Goal: Subscribe to service/newsletter

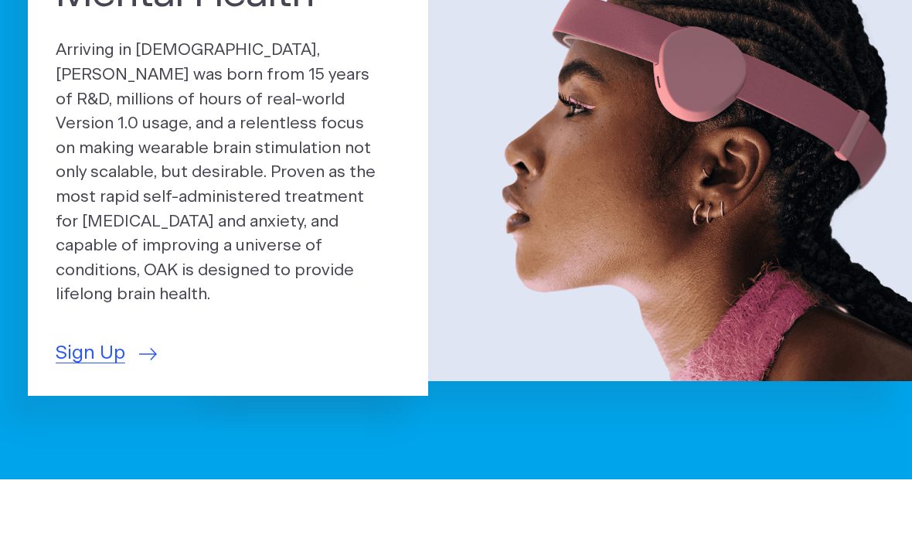
scroll to position [199, 0]
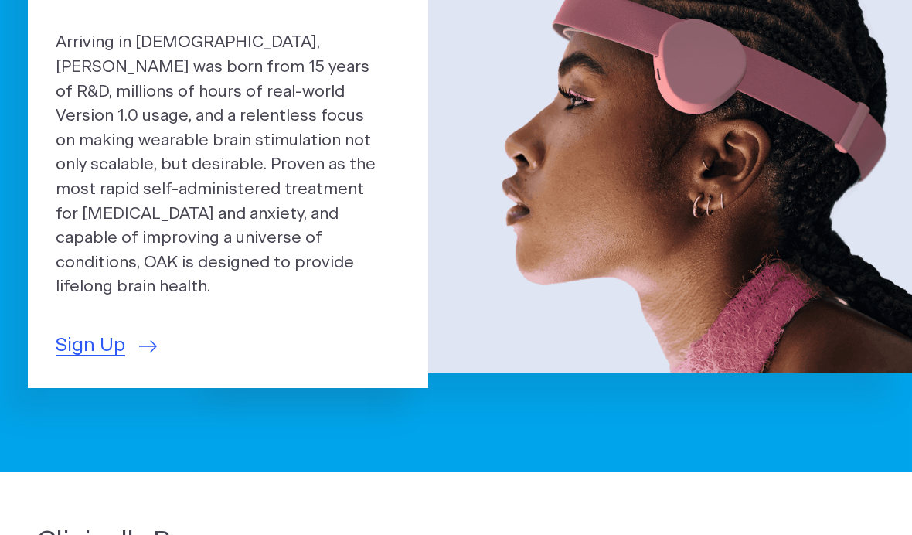
click at [86, 332] on span "Sign Up" at bounding box center [91, 346] width 70 height 29
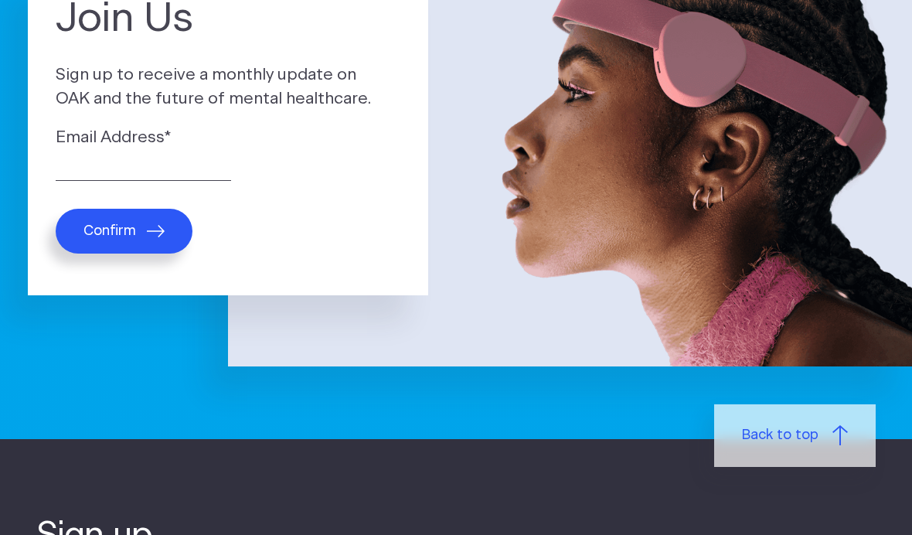
scroll to position [203, 0]
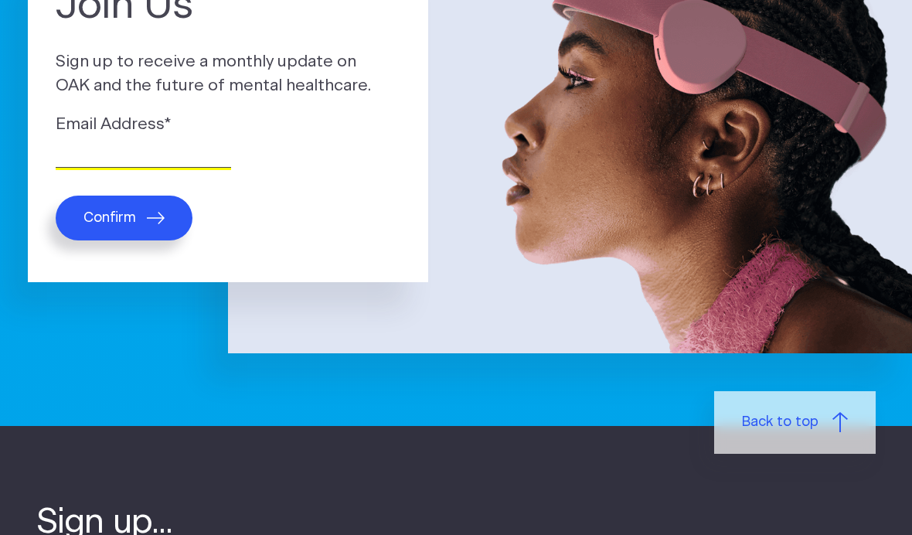
click at [89, 144] on input "Email Address *" at bounding box center [143, 156] width 175 height 24
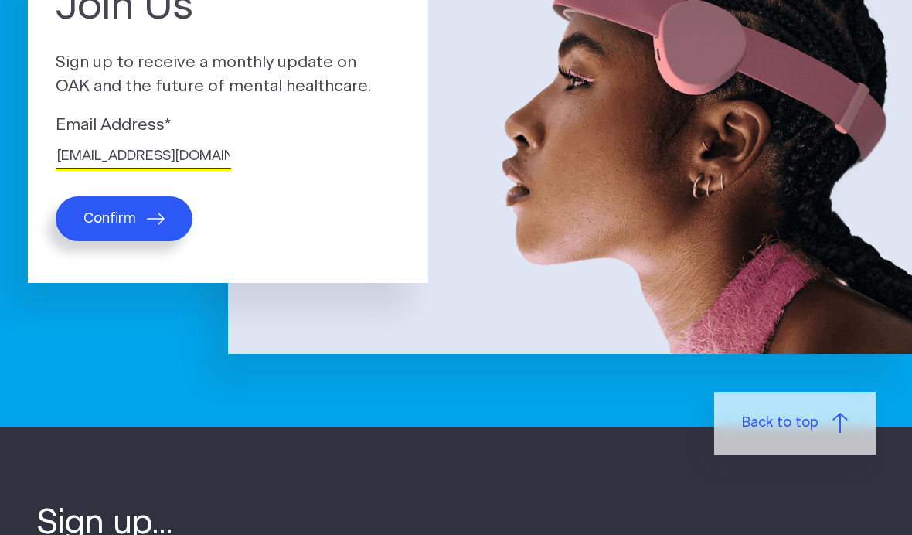
type input "dr.edom@icloud.com"
click at [111, 231] on button "Confirm" at bounding box center [124, 218] width 137 height 45
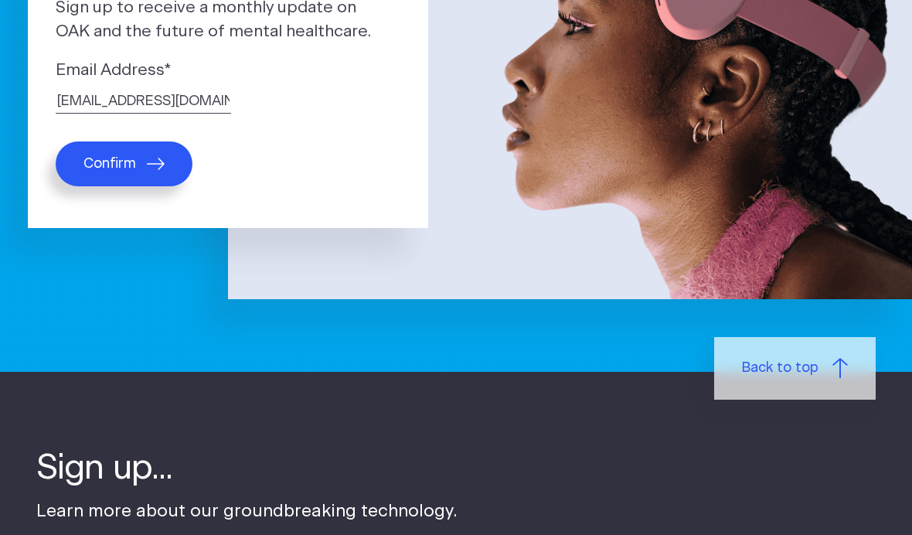
scroll to position [258, 0]
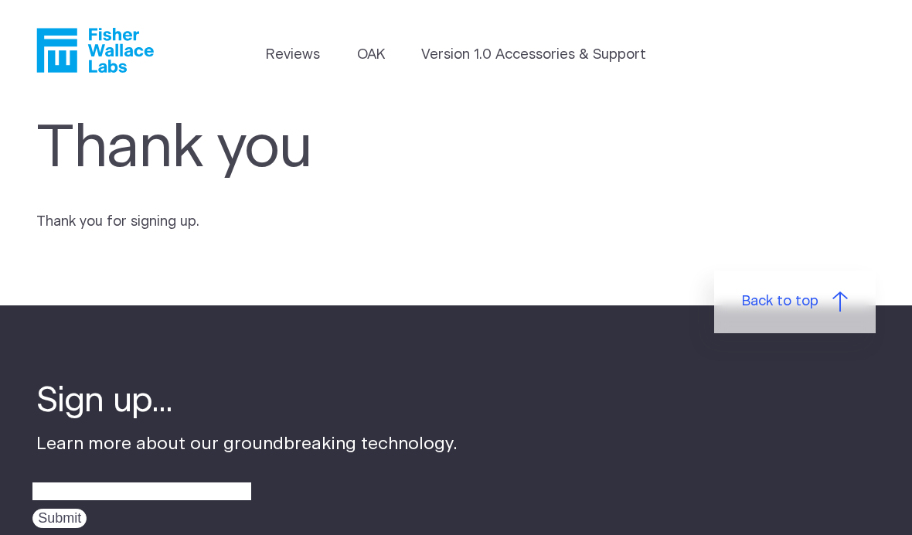
click at [371, 61] on link "OAK" at bounding box center [371, 55] width 28 height 21
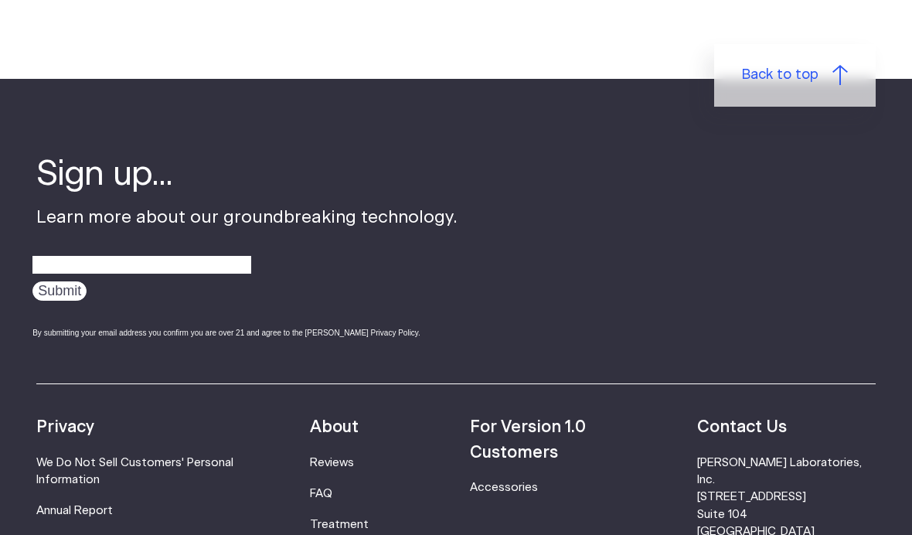
scroll to position [2562, 0]
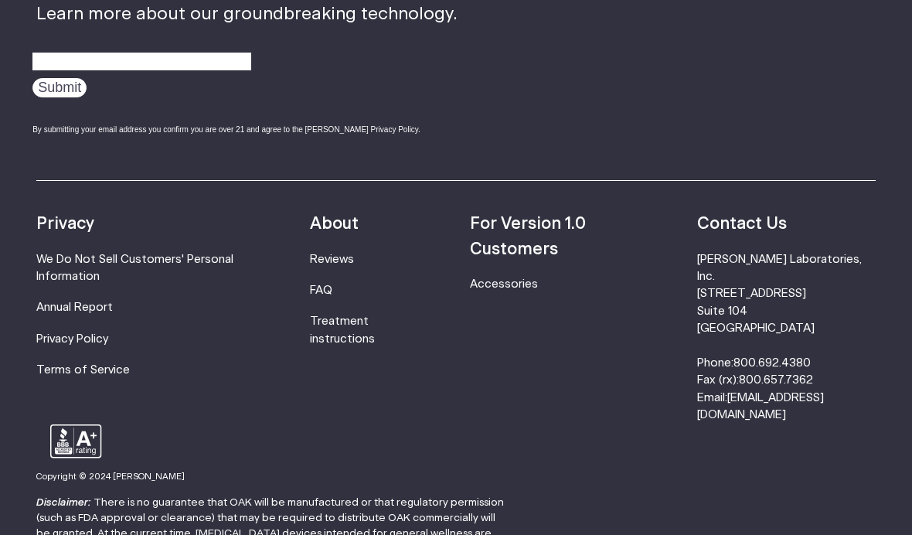
click at [71, 301] on link "Annual Report" at bounding box center [74, 307] width 77 height 12
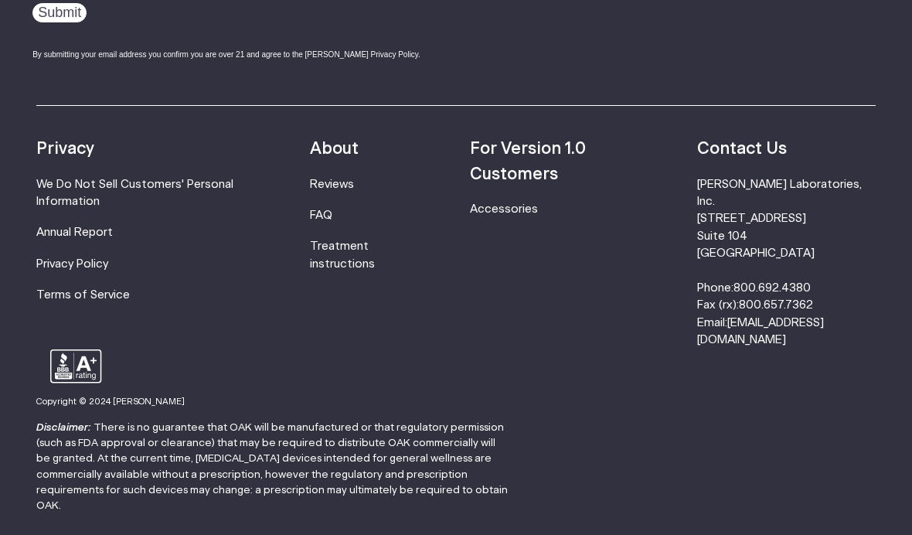
scroll to position [2636, 0]
click at [330, 260] on link "Treatment instructions" at bounding box center [342, 255] width 65 height 29
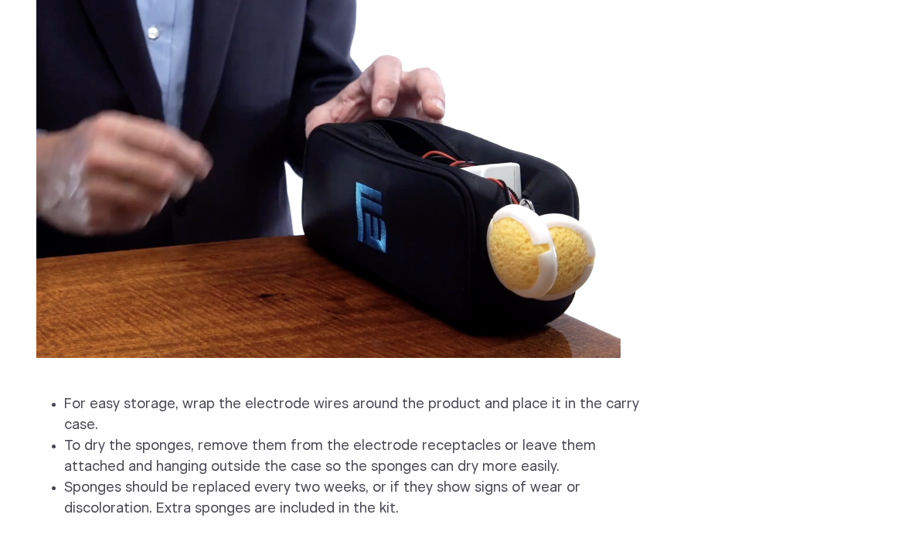
scroll to position [3562, 0]
